Goal: Obtain resource: Download file/media

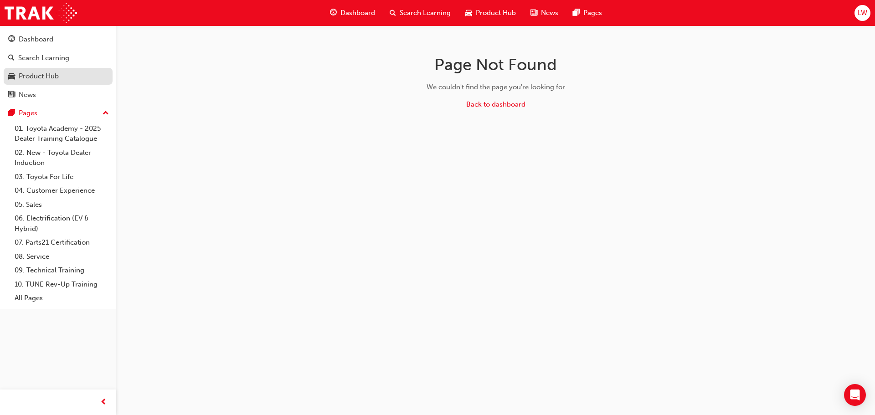
click at [36, 81] on div "Product Hub" at bounding box center [39, 76] width 40 height 10
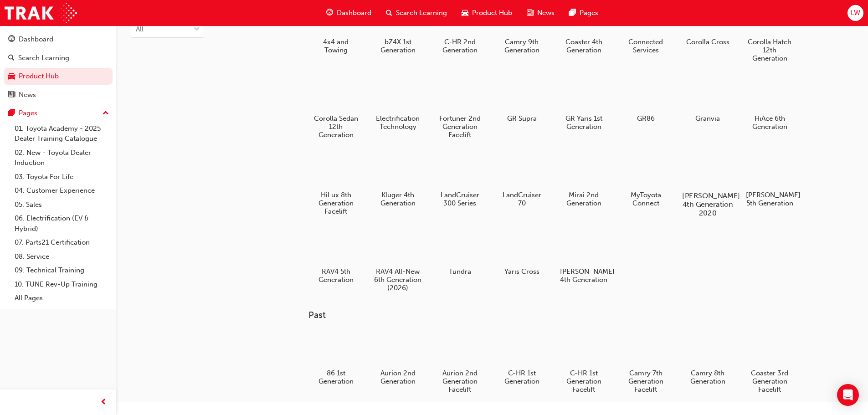
scroll to position [46, 0]
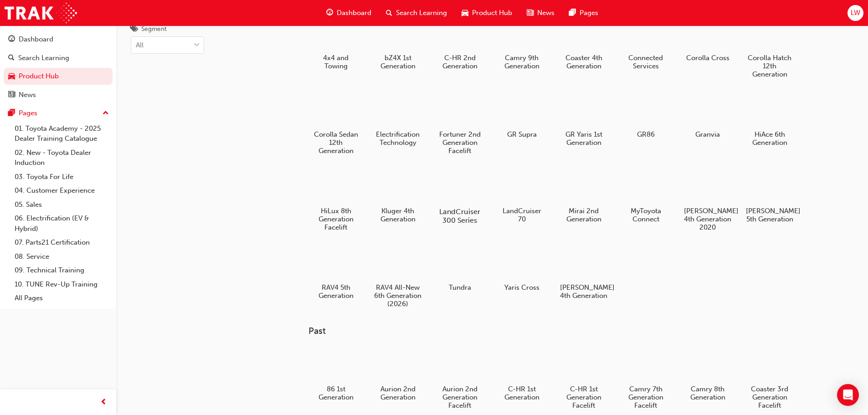
click at [462, 219] on h5 "LandCruiser 300 Series" at bounding box center [459, 215] width 51 height 17
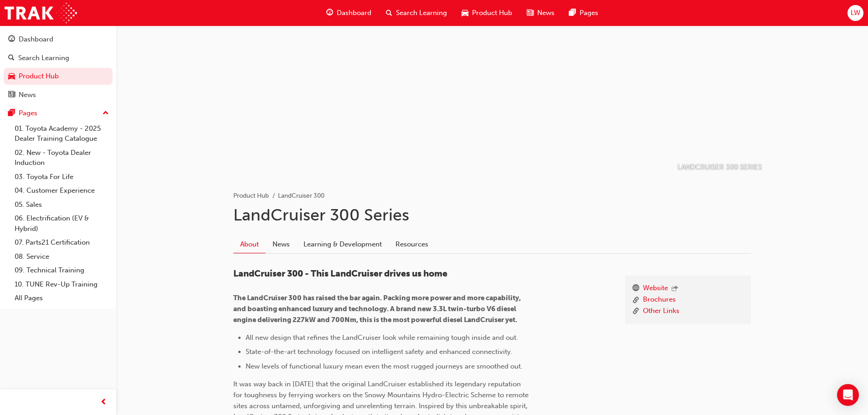
scroll to position [46, 0]
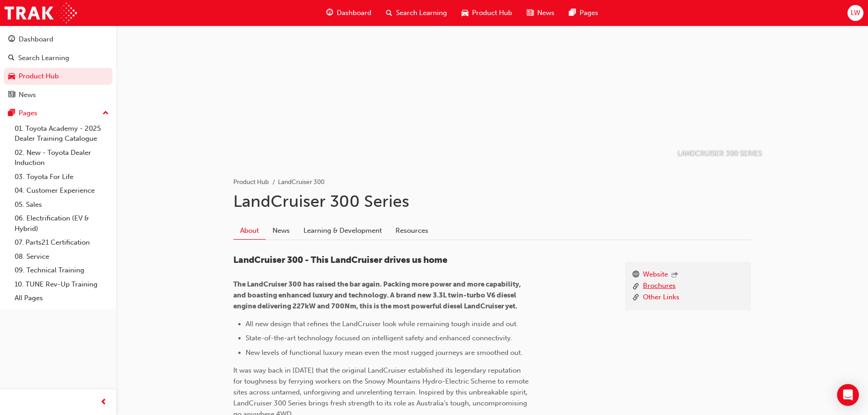
click at [649, 287] on link "Brochures" at bounding box center [659, 286] width 33 height 11
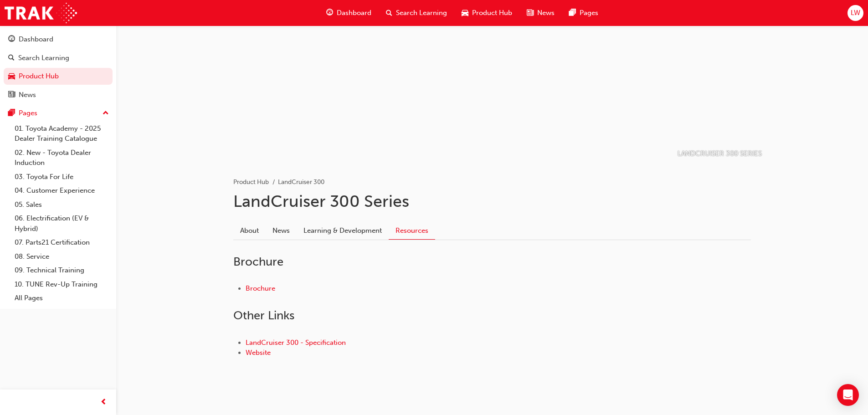
scroll to position [55, 0]
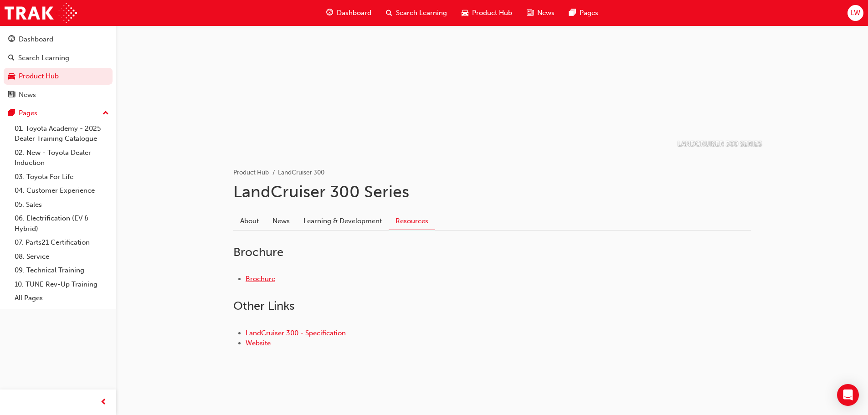
click at [259, 277] on link "Brochure" at bounding box center [261, 279] width 30 height 8
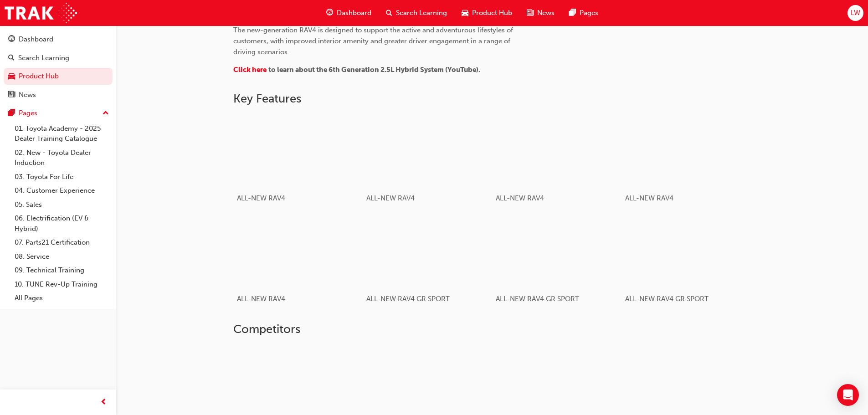
scroll to position [452, 0]
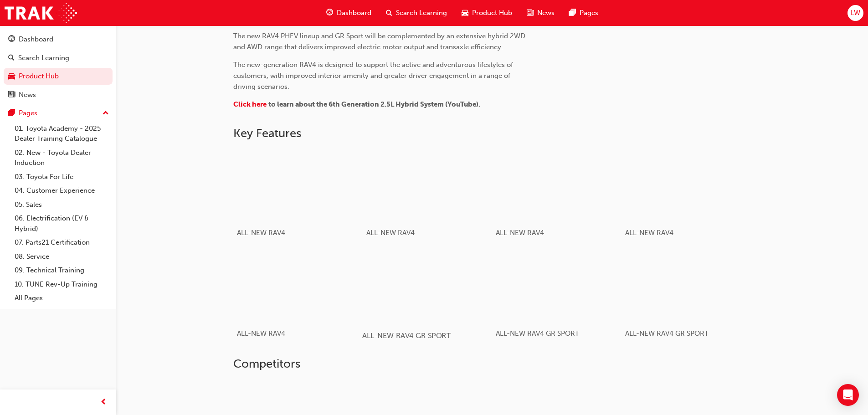
click at [440, 276] on div "button" at bounding box center [427, 285] width 130 height 73
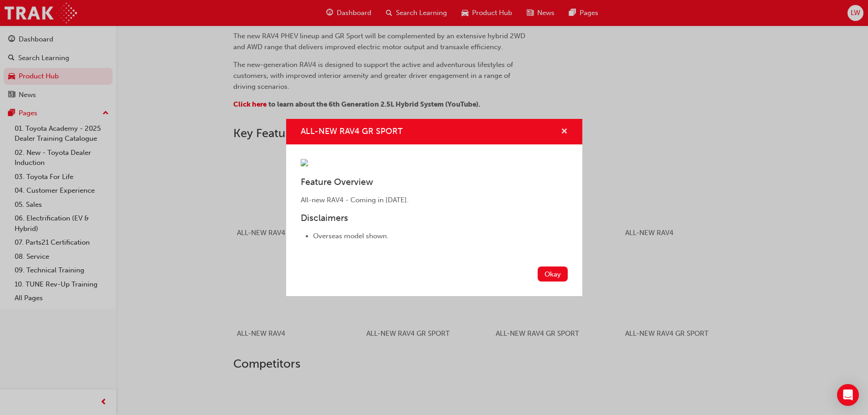
click at [566, 128] on span "cross-icon" at bounding box center [564, 132] width 7 height 8
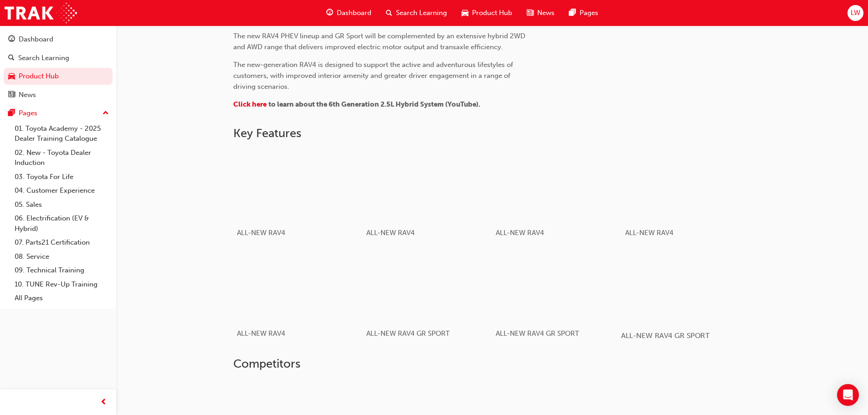
click at [661, 284] on div "button" at bounding box center [686, 285] width 130 height 73
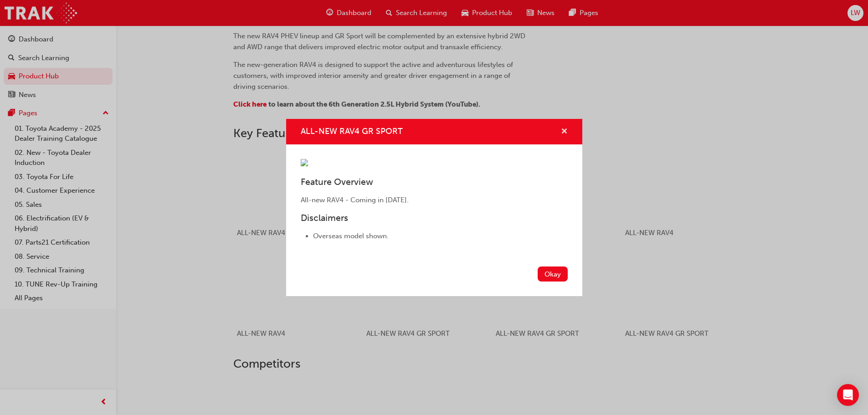
click at [562, 128] on span "cross-icon" at bounding box center [564, 132] width 7 height 8
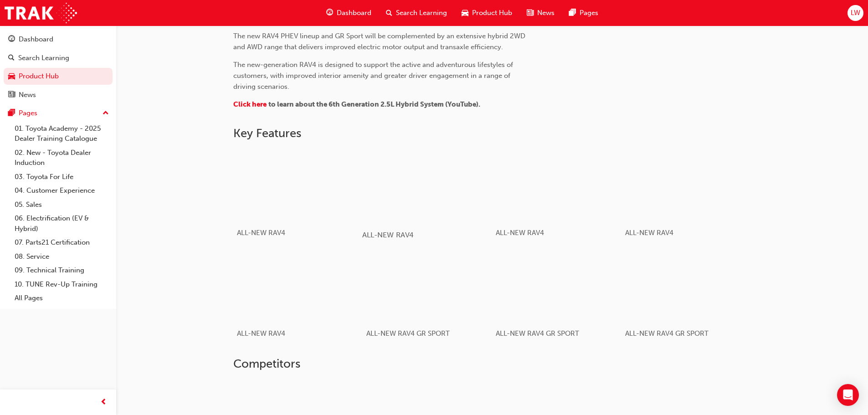
click at [441, 197] on div "button" at bounding box center [427, 185] width 130 height 73
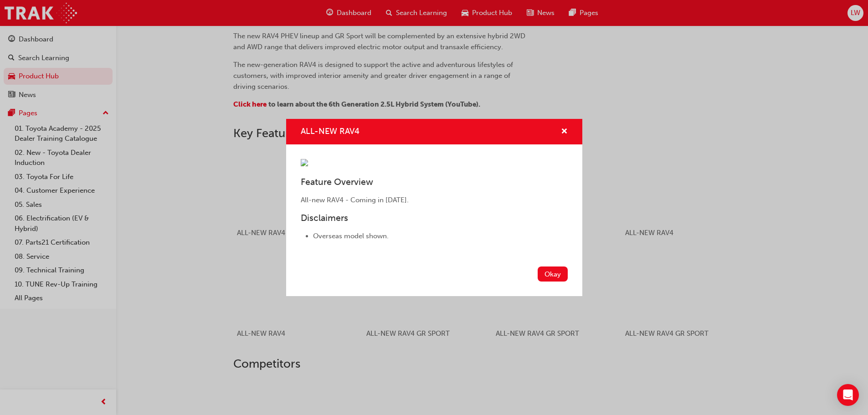
click at [571, 119] on div "ALL-NEW RAV4" at bounding box center [434, 132] width 296 height 26
click at [563, 128] on span "cross-icon" at bounding box center [564, 132] width 7 height 8
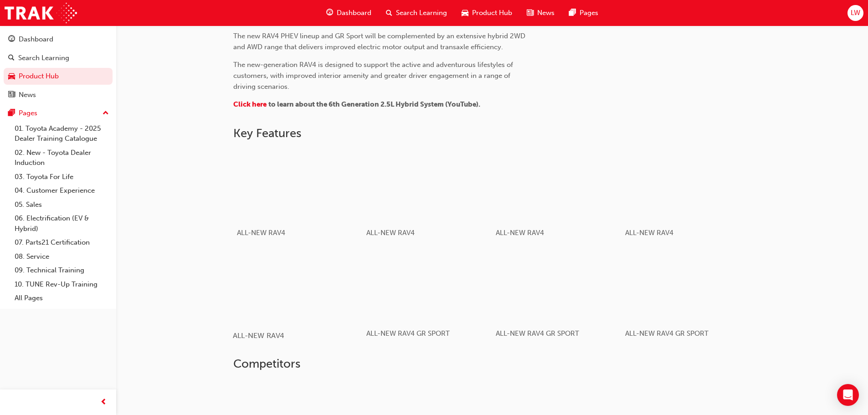
click at [337, 274] on div "button" at bounding box center [298, 285] width 130 height 73
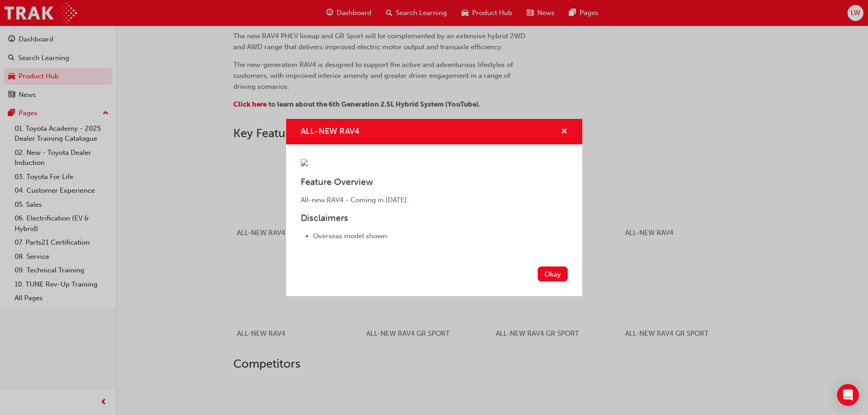
click at [564, 128] on span "cross-icon" at bounding box center [564, 132] width 7 height 8
